Goal: Use online tool/utility: Utilize a website feature to perform a specific function

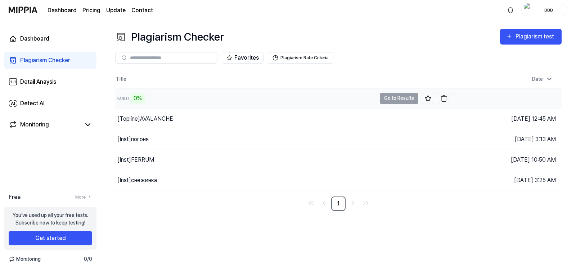
click at [386, 95] on td "маш 0% Go to Results" at bounding box center [282, 99] width 335 height 20
click at [399, 98] on td "маш 0% Go to Results" at bounding box center [282, 99] width 335 height 20
click at [398, 98] on td "маш 0% Go to Results" at bounding box center [282, 99] width 335 height 20
click at [141, 98] on div "0%" at bounding box center [138, 99] width 14 height 10
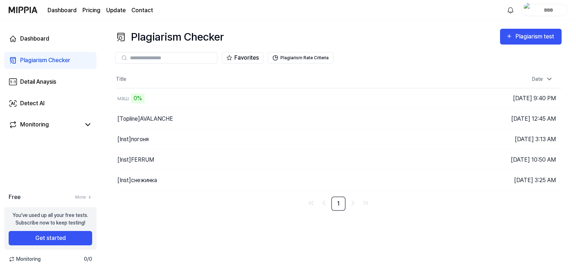
click at [65, 62] on div "Plagiarism Checker" at bounding box center [45, 60] width 50 height 9
click at [139, 96] on div "0%" at bounding box center [138, 99] width 14 height 10
click at [385, 119] on button "Go to Results" at bounding box center [399, 119] width 39 height 12
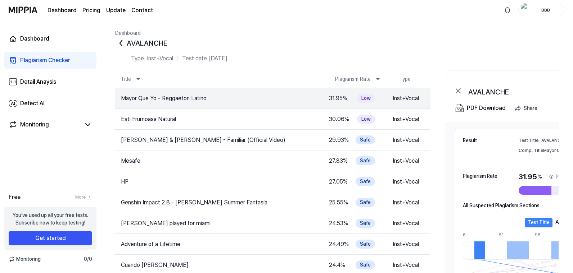
click at [37, 60] on div "Plagiarism Checker" at bounding box center [45, 60] width 50 height 9
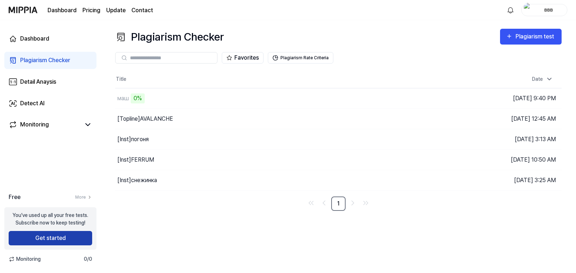
click at [53, 235] on button "Get started" at bounding box center [50, 238] width 83 height 14
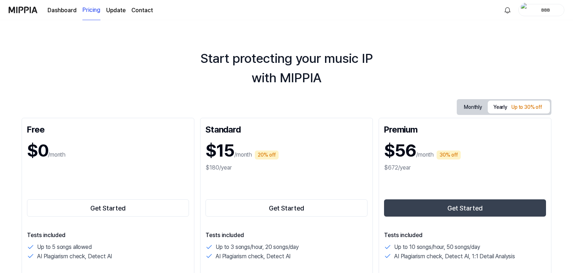
click at [64, 11] on link "Dashboard" at bounding box center [61, 10] width 29 height 9
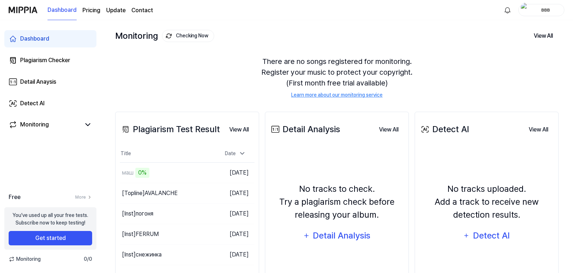
scroll to position [72, 0]
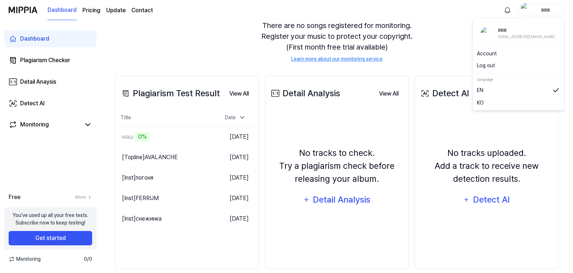
click at [551, 10] on div "ввв" at bounding box center [545, 10] width 28 height 8
click at [497, 64] on button "Log out" at bounding box center [518, 66] width 83 height 8
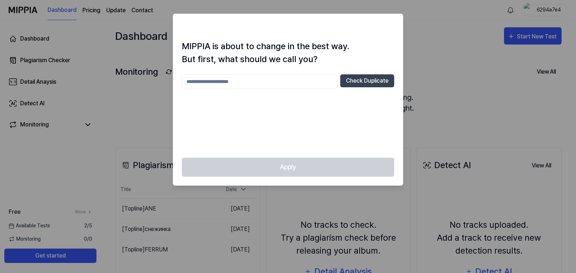
click at [433, 55] on div at bounding box center [288, 136] width 576 height 273
click at [151, 123] on div at bounding box center [288, 136] width 576 height 273
click at [228, 83] on input "text" at bounding box center [259, 81] width 155 height 14
type input "********"
click at [363, 82] on button "Check Duplicate" at bounding box center [367, 80] width 54 height 13
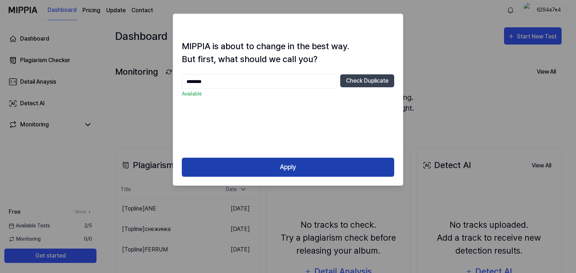
click at [301, 169] on button "Apply" at bounding box center [288, 167] width 212 height 19
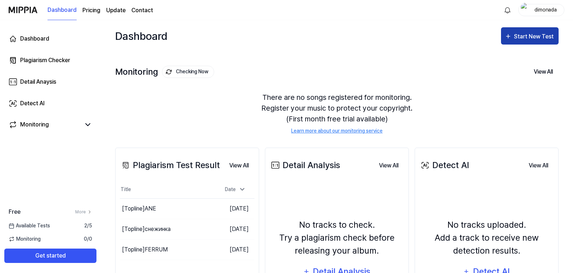
click at [531, 36] on div "Start New Test" at bounding box center [534, 36] width 41 height 9
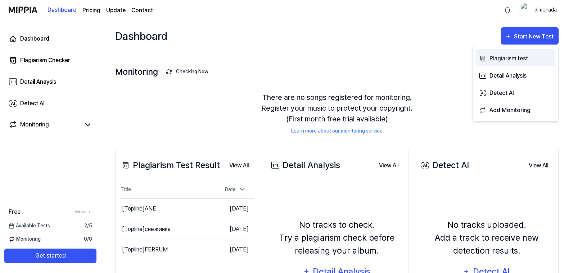
click at [518, 58] on div "Plagiarism test" at bounding box center [520, 58] width 63 height 9
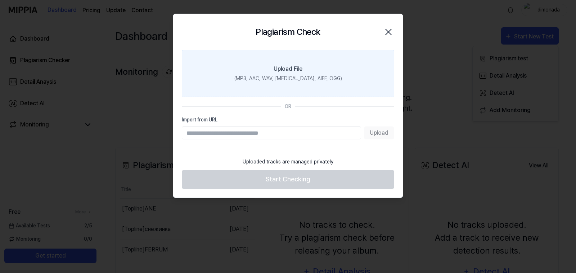
click at [386, 79] on label "Upload File (MP3, AAC, WAV, FLAC, AIFF, OGG)" at bounding box center [288, 73] width 212 height 47
click at [0, 0] on input "Upload File (MP3, AAC, WAV, FLAC, AIFF, OGG)" at bounding box center [0, 0] width 0 height 0
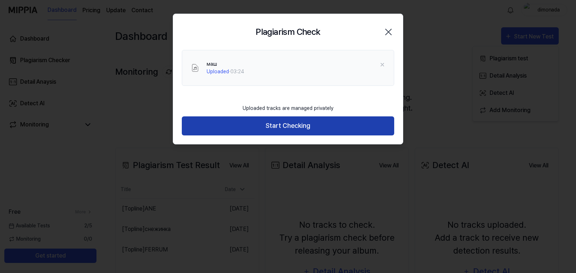
click at [284, 124] on button "Start Checking" at bounding box center [288, 126] width 212 height 19
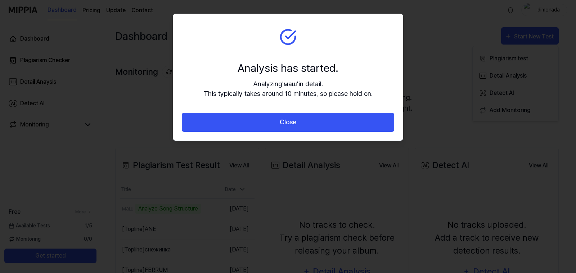
click at [124, 135] on div at bounding box center [288, 136] width 576 height 273
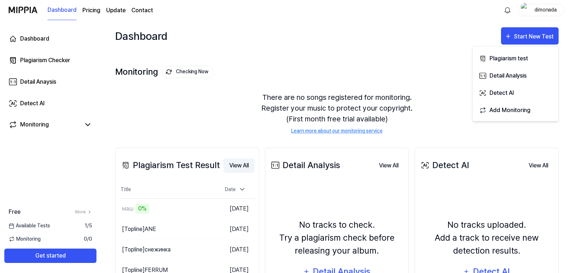
click at [232, 165] on button "View All" at bounding box center [238, 166] width 31 height 14
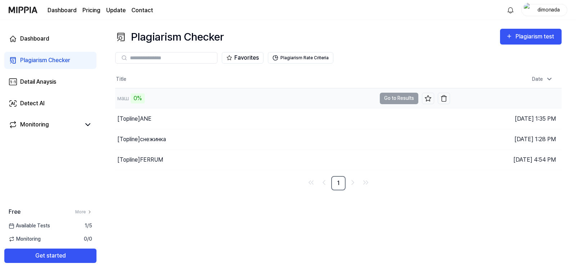
click at [124, 97] on div "маш" at bounding box center [123, 98] width 12 height 9
click at [392, 100] on td "маш 0% Go to Results" at bounding box center [282, 99] width 335 height 20
click at [392, 99] on td "маш 0% Go to Results" at bounding box center [282, 99] width 335 height 20
click at [394, 98] on td "маш 0% Go to Results" at bounding box center [282, 99] width 335 height 20
